Goal: Task Accomplishment & Management: Use online tool/utility

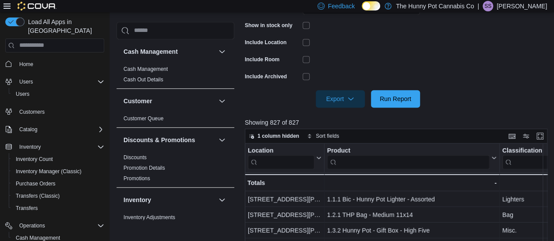
scroll to position [88, 0]
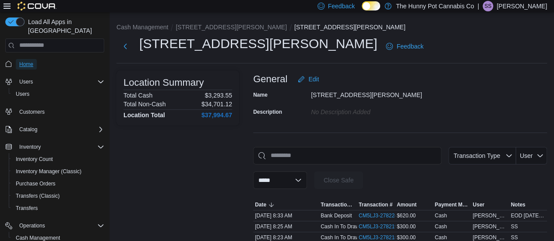
click at [28, 61] on span "Home" at bounding box center [26, 64] width 14 height 7
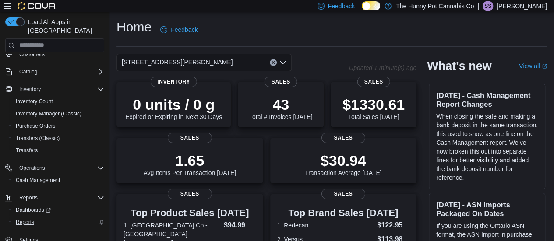
scroll to position [2, 0]
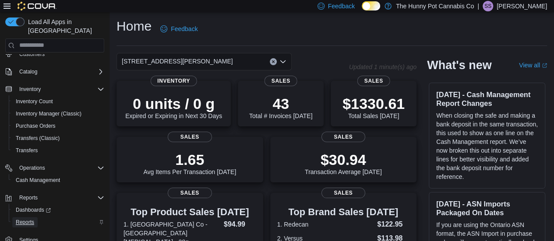
click at [18, 219] on span "Reports" at bounding box center [25, 222] width 18 height 7
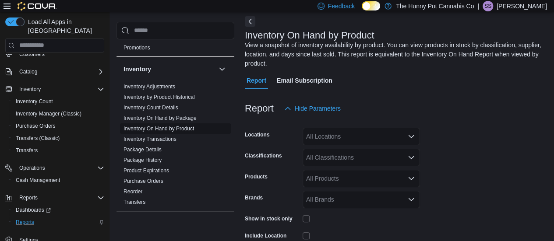
scroll to position [131, 0]
click at [160, 125] on link "Inventory On Hand by Product" at bounding box center [158, 128] width 70 height 6
click at [368, 134] on div "All Locations" at bounding box center [360, 137] width 117 height 18
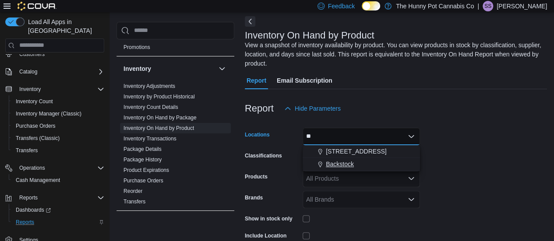
type input "**"
click at [347, 160] on span "Backstock" at bounding box center [340, 164] width 28 height 9
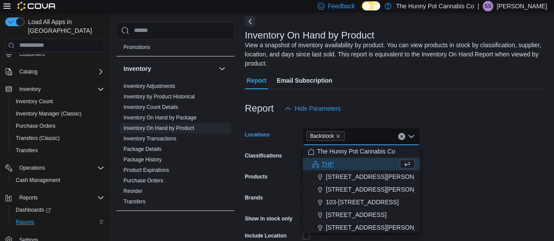
click at [480, 170] on form "Locations Backstock Combo box. Selected. [GEOGRAPHIC_DATA]. Press Backspace to …" at bounding box center [396, 209] width 302 height 184
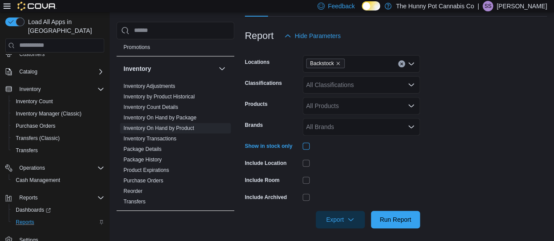
scroll to position [116, 0]
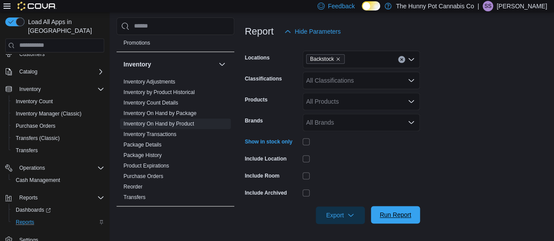
click at [399, 212] on span "Run Report" at bounding box center [395, 214] width 32 height 9
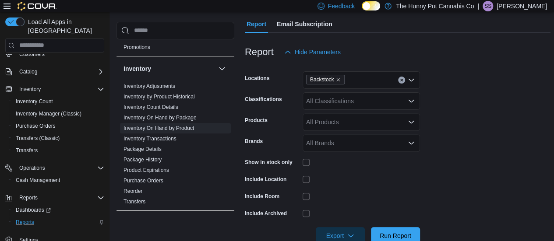
scroll to position [95, 0]
click at [358, 98] on div "All Classifications" at bounding box center [360, 102] width 117 height 18
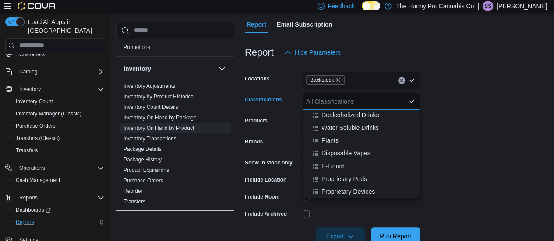
scroll to position [95, 0]
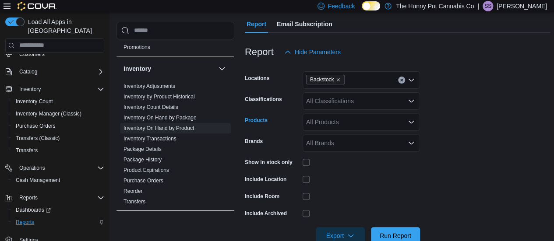
click at [343, 120] on div "All Products" at bounding box center [360, 122] width 117 height 18
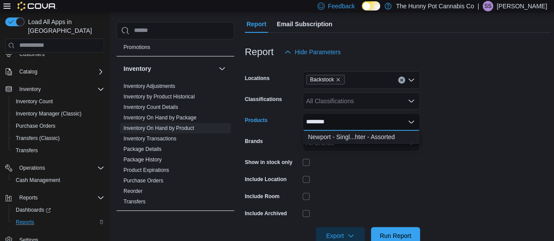
type input "********"
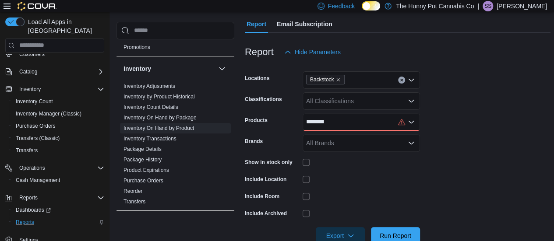
click at [436, 189] on form "Locations Backstock Classifications All Classifications Products ******** Brand…" at bounding box center [397, 153] width 305 height 184
click at [408, 98] on icon "Open list of options" at bounding box center [410, 101] width 7 height 7
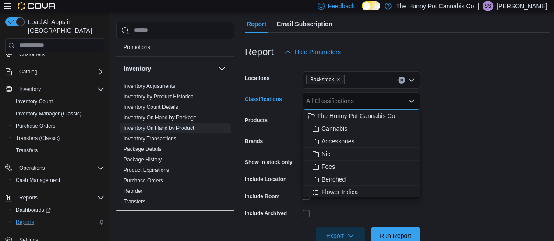
type input "*"
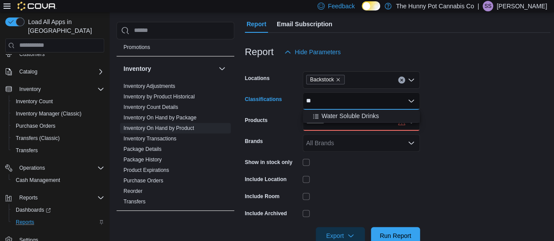
type input "*"
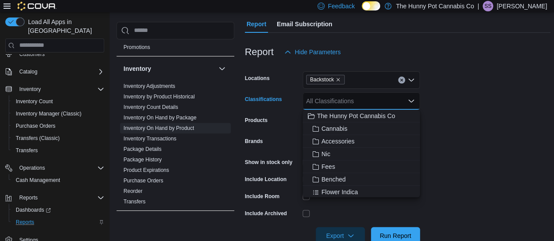
click at [411, 79] on icon "Open list of options" at bounding box center [410, 80] width 7 height 7
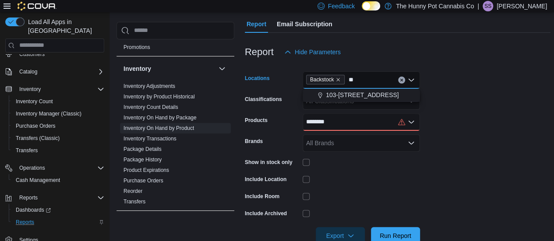
type input "*"
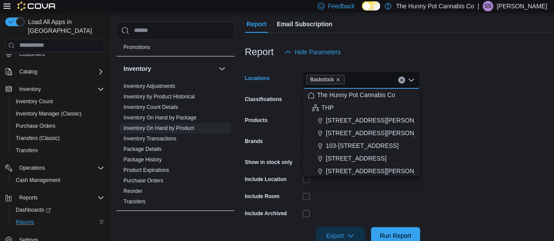
click at [496, 157] on form "Locations Backstock Combo box. Selected. [GEOGRAPHIC_DATA]. Press Backspace to …" at bounding box center [397, 153] width 305 height 184
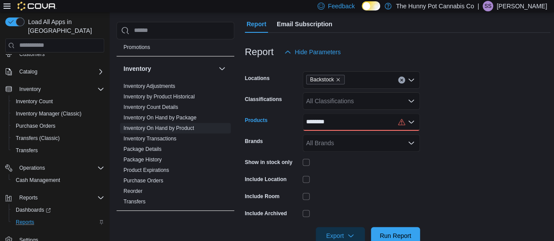
click at [413, 121] on icon "Open list of options" at bounding box center [410, 121] width 5 height 3
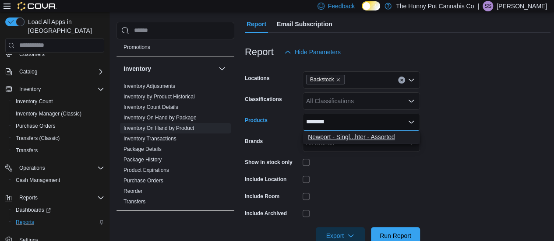
click at [384, 133] on div "Newport - Singl...hter - Assorted" at bounding box center [361, 137] width 107 height 9
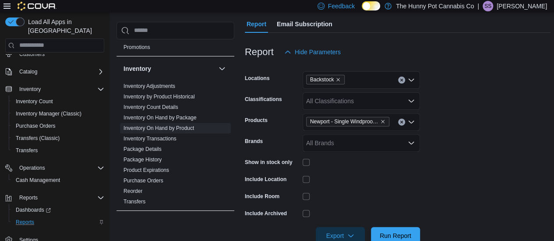
click at [453, 174] on form "Locations Backstock Classifications All Classifications Products Newport - Sing…" at bounding box center [397, 153] width 305 height 184
click at [393, 236] on span "Run Report" at bounding box center [395, 235] width 32 height 9
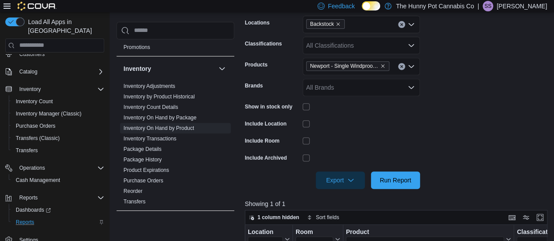
scroll to position [150, 0]
click at [395, 177] on span "Run Report" at bounding box center [395, 180] width 32 height 9
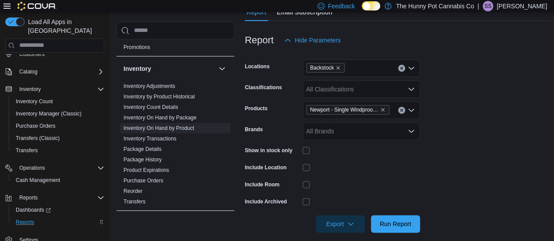
scroll to position [106, 0]
click at [400, 111] on icon "Clear input" at bounding box center [402, 111] width 4 height 4
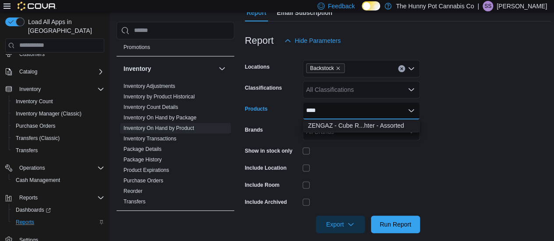
type input "****"
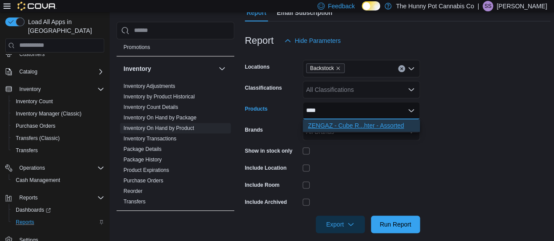
click at [361, 123] on div "ZENGAZ - Cube R...hter - Assorted" at bounding box center [361, 125] width 107 height 9
click at [462, 156] on form "Locations Backstock Classifications All Classifications Products ZENGAZ - Cube …" at bounding box center [397, 141] width 305 height 184
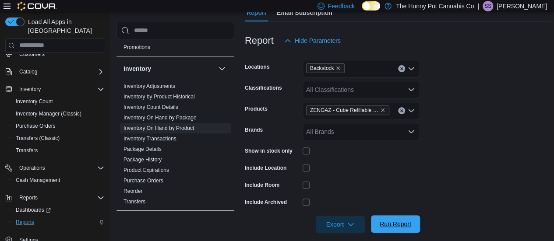
click at [393, 225] on span "Run Report" at bounding box center [395, 224] width 32 height 9
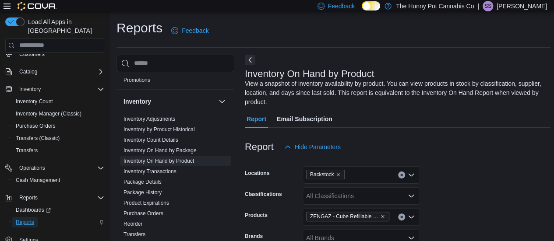
click at [25, 219] on span "Reports" at bounding box center [25, 222] width 18 height 7
click at [151, 158] on link "Inventory On Hand by Product" at bounding box center [158, 161] width 70 height 6
click at [25, 194] on span "Reports" at bounding box center [28, 197] width 18 height 7
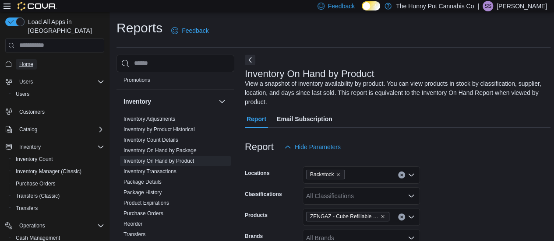
click at [31, 61] on span "Home" at bounding box center [26, 64] width 14 height 7
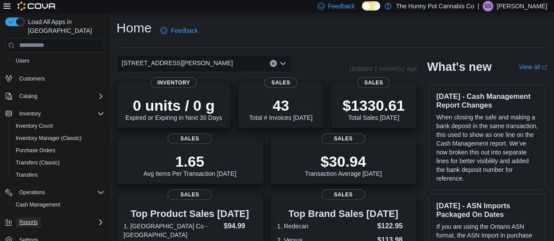
click at [27, 217] on span "Reports" at bounding box center [28, 222] width 18 height 11
